Goal: Task Accomplishment & Management: Use online tool/utility

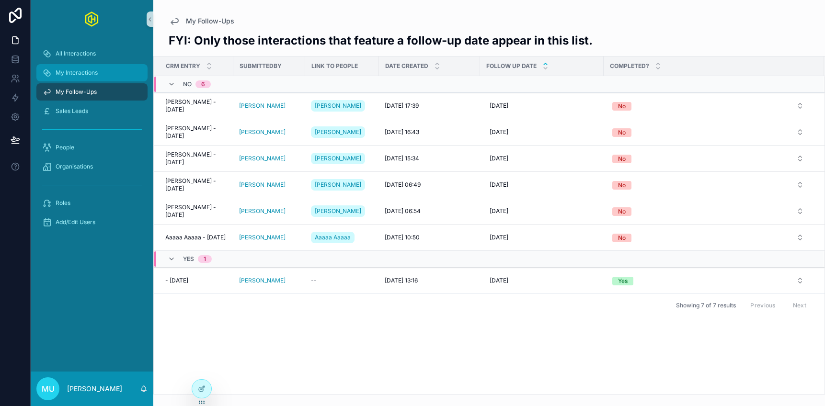
click at [107, 72] on div "My Interactions" at bounding box center [92, 72] width 100 height 15
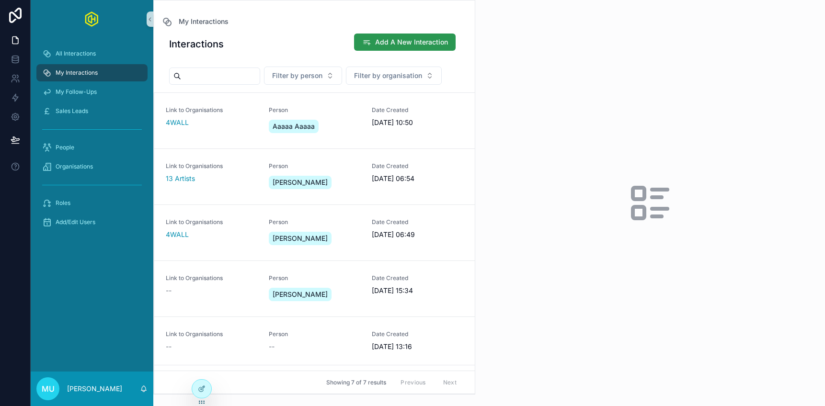
click at [382, 40] on span "Add A New Interaction" at bounding box center [411, 42] width 73 height 10
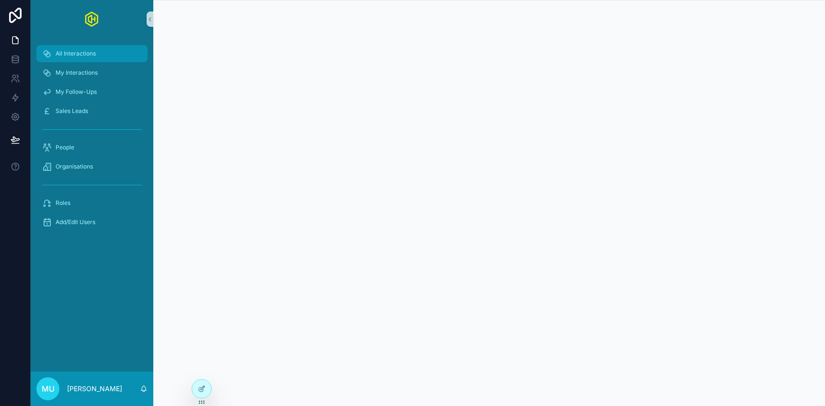
click at [86, 50] on span "All Interactions" at bounding box center [76, 54] width 40 height 8
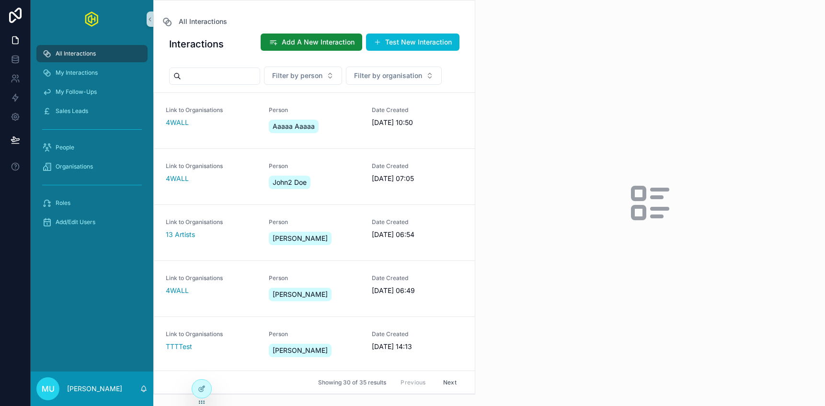
click at [268, 17] on div "All Interactions" at bounding box center [314, 21] width 306 height 11
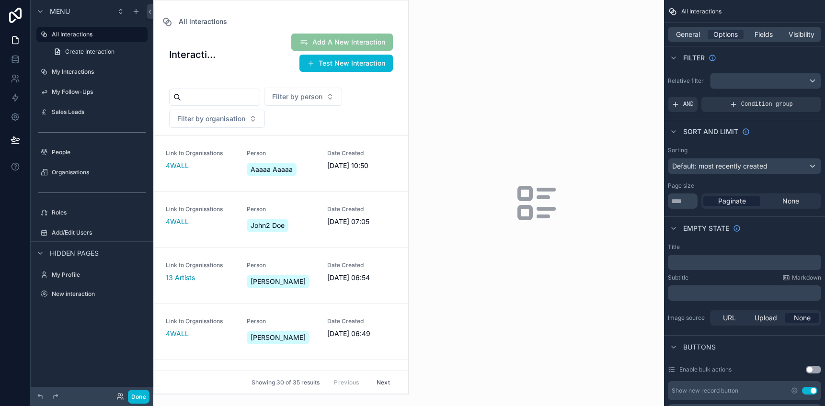
click at [401, 65] on div "scrollable content" at bounding box center [281, 197] width 254 height 394
click at [691, 32] on span "General" at bounding box center [688, 35] width 24 height 10
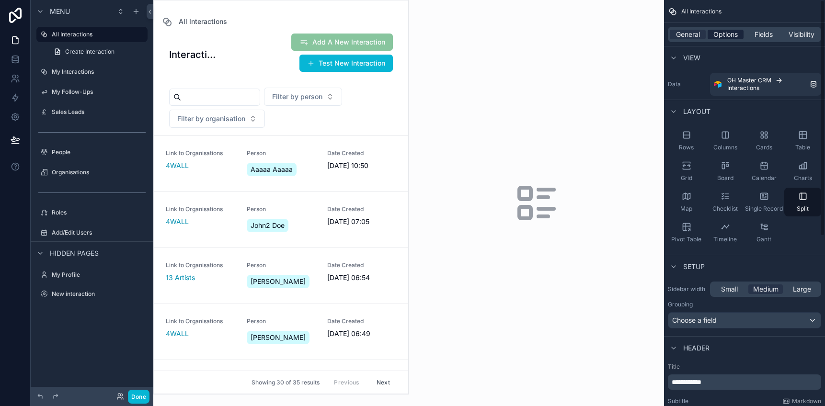
click at [726, 37] on span "Options" at bounding box center [725, 35] width 24 height 10
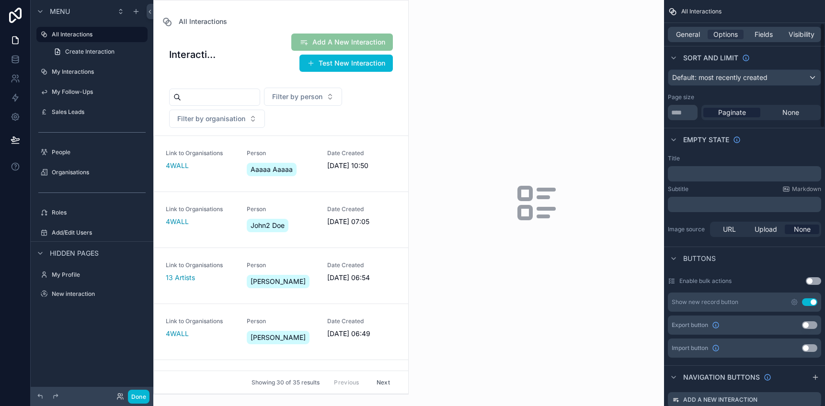
scroll to position [88, 0]
click at [691, 113] on input "**" at bounding box center [683, 112] width 30 height 15
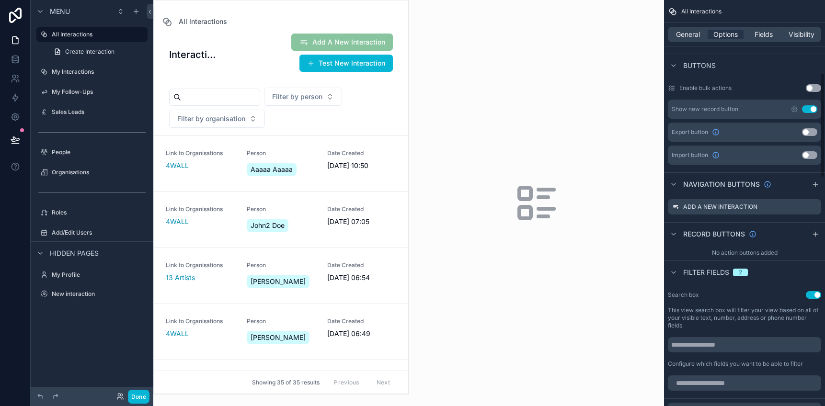
scroll to position [283, 0]
type input "**"
click at [382, 11] on div "All Interactions Interactions Add A New Interaction Test New Interaction Filter…" at bounding box center [280, 197] width 255 height 395
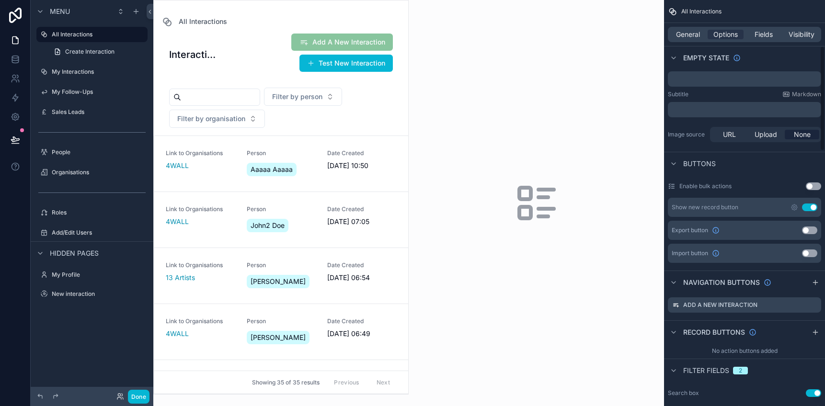
scroll to position [190, 0]
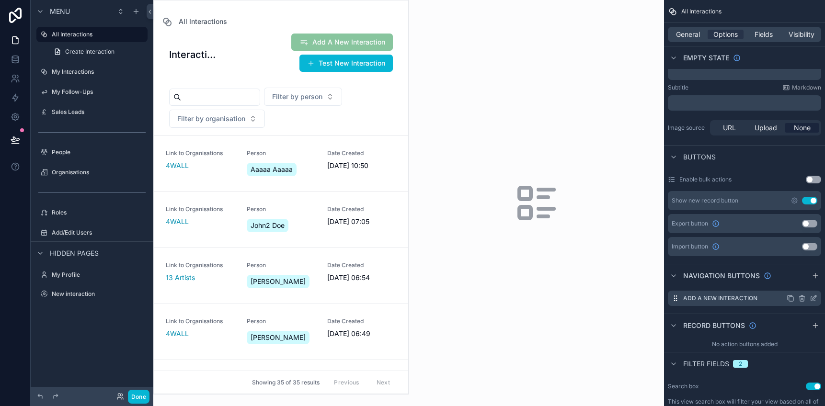
click at [810, 298] on icon "scrollable content" at bounding box center [814, 299] width 8 height 8
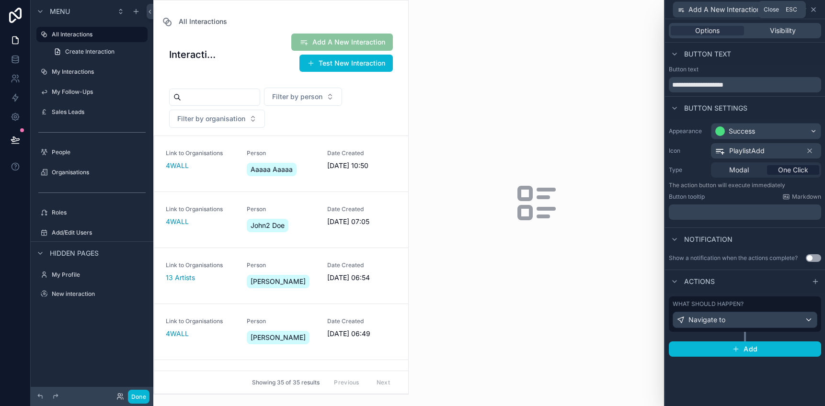
click at [813, 10] on icon at bounding box center [814, 10] width 8 height 8
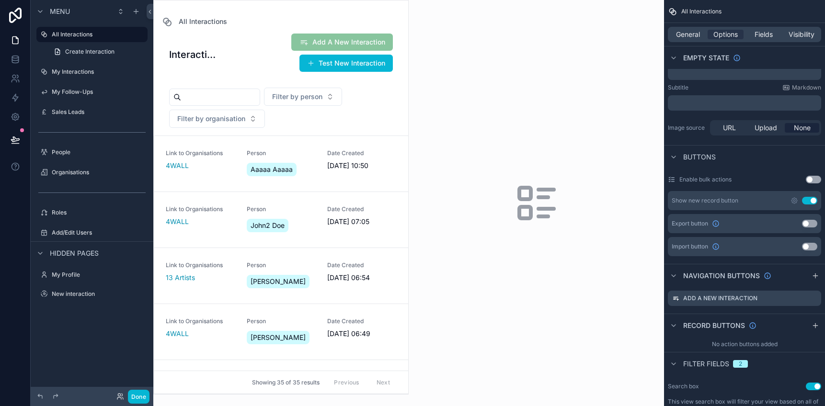
click at [737, 162] on div "Buttons" at bounding box center [744, 156] width 161 height 23
click at [805, 200] on button "Use setting" at bounding box center [809, 201] width 15 height 8
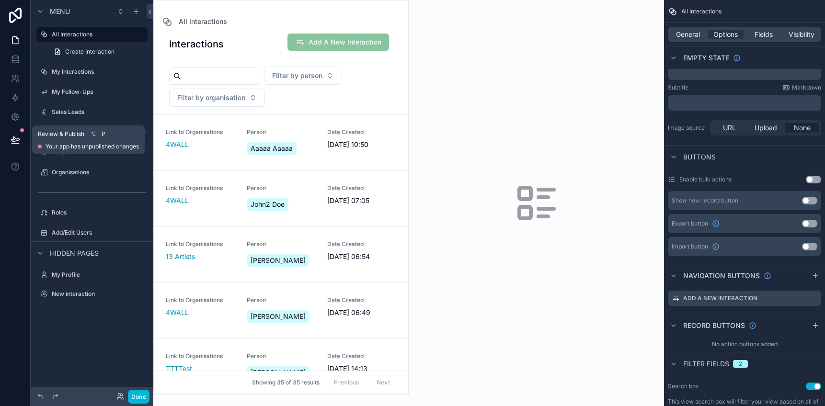
click at [14, 144] on icon at bounding box center [14, 144] width 7 height 0
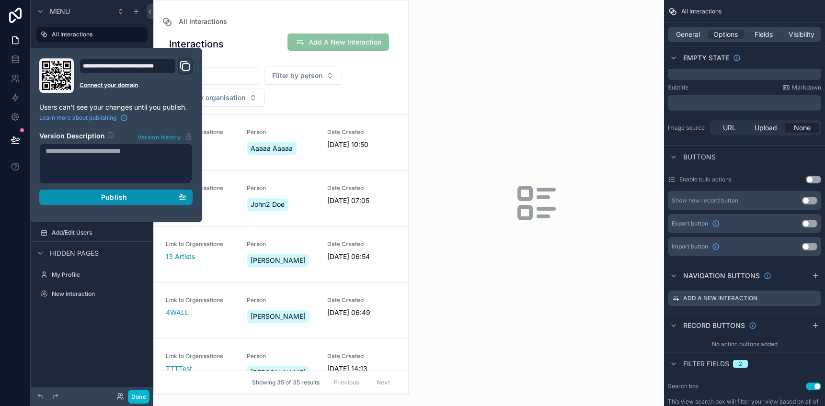
click at [100, 195] on div "Publish" at bounding box center [116, 197] width 141 height 9
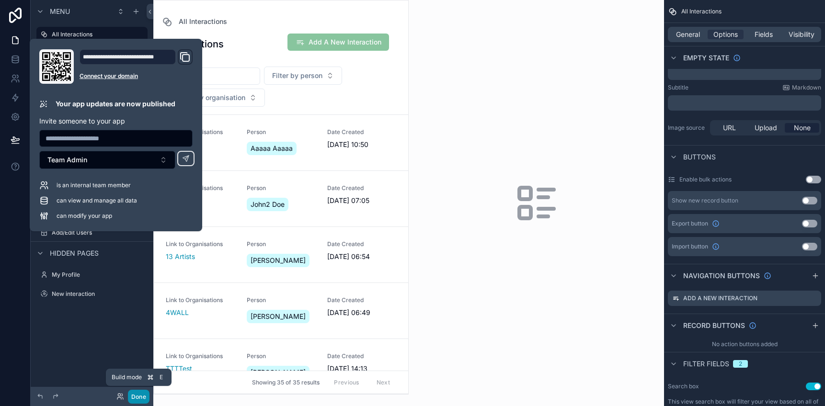
click at [136, 395] on button "Done" at bounding box center [139, 397] width 22 height 14
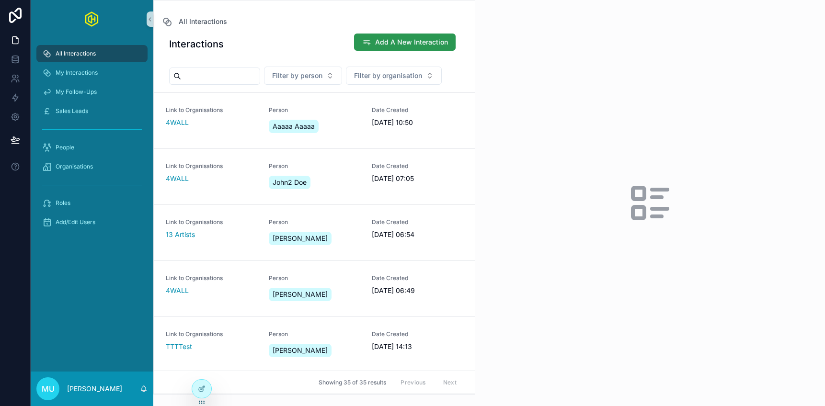
click at [399, 45] on span "Add A New Interaction" at bounding box center [411, 42] width 73 height 10
